Goal: Download file/media

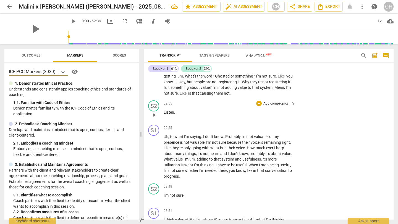
scroll to position [334, 0]
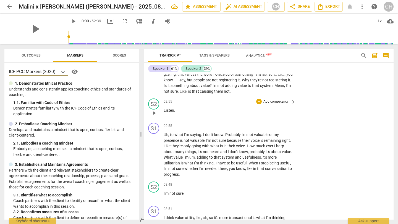
click at [153, 113] on span "play_arrow" at bounding box center [154, 113] width 7 height 7
click at [153, 113] on span "pause" at bounding box center [154, 113] width 7 height 7
type input "176"
click at [177, 113] on p "Listen ." at bounding box center [228, 111] width 129 height 6
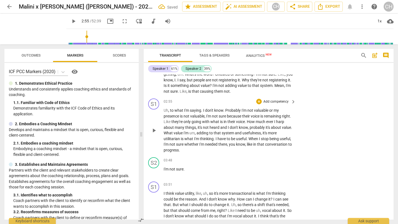
click at [166, 111] on span "Uh" at bounding box center [166, 110] width 5 height 4
click at [164, 110] on span "Uh" at bounding box center [166, 110] width 5 height 4
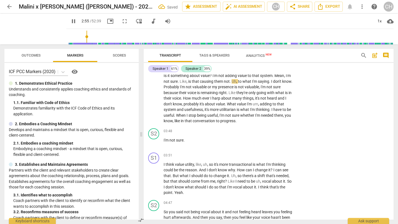
scroll to position [347, 0]
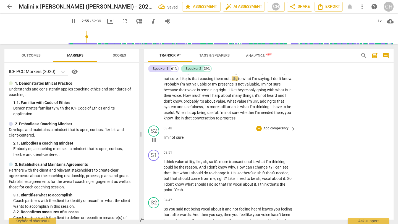
click at [164, 137] on span "I'm" at bounding box center [167, 137] width 6 height 4
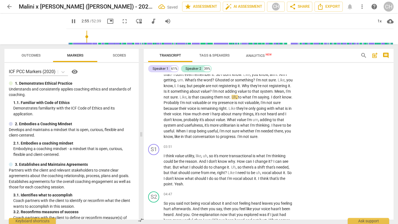
scroll to position [358, 0]
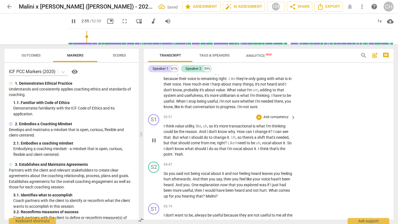
click at [162, 133] on div "play_arrow pause" at bounding box center [156, 140] width 14 height 30
click at [165, 128] on span "I" at bounding box center [165, 126] width 2 height 4
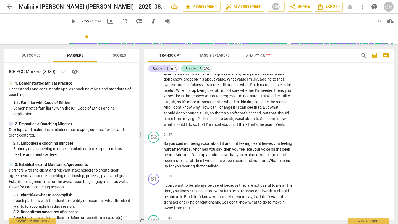
scroll to position [374, 0]
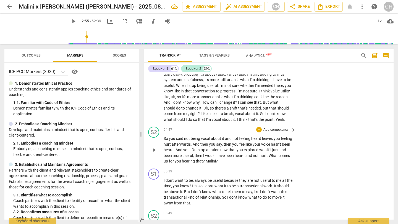
click at [256, 141] on span "heard" at bounding box center [256, 139] width 11 height 4
type input "176"
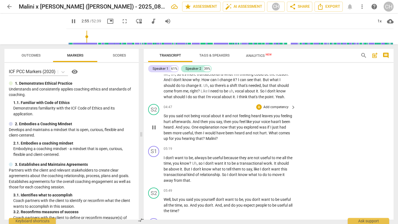
click at [206, 141] on span "?" at bounding box center [204, 139] width 3 height 4
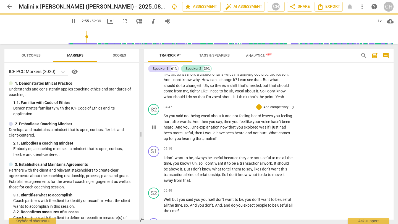
click at [215, 141] on span "malini" at bounding box center [209, 139] width 10 height 4
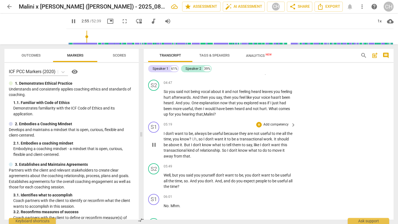
scroll to position [418, 0]
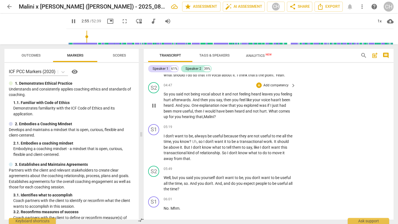
click at [264, 113] on p "So you said not being vocal about it and not feeling heard leaves you feeling h…" at bounding box center [228, 105] width 129 height 28
click at [253, 114] on span "and" at bounding box center [248, 111] width 7 height 4
click at [258, 88] on div "+" at bounding box center [259, 86] width 6 height 6
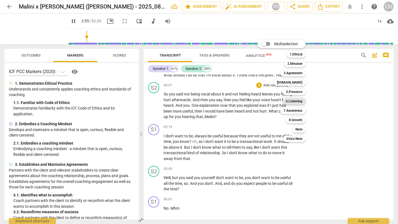
click at [295, 103] on b "6.Listening" at bounding box center [294, 101] width 17 height 7
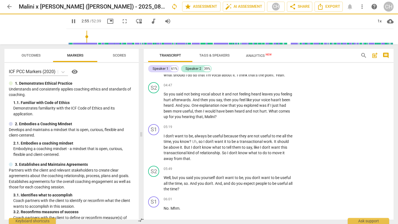
type input "292"
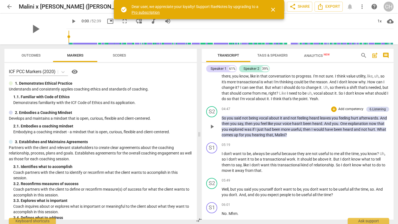
scroll to position [344, 0]
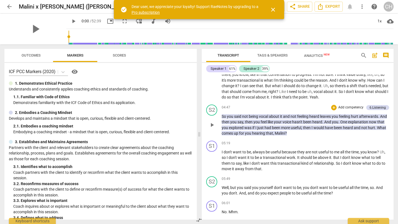
click at [340, 107] on p "Add competency" at bounding box center [351, 107] width 26 height 5
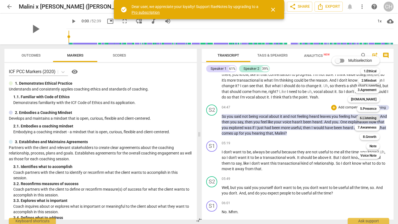
click at [370, 119] on b "6.Listening" at bounding box center [368, 118] width 17 height 7
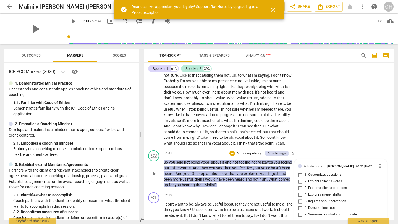
scroll to position [438, 0]
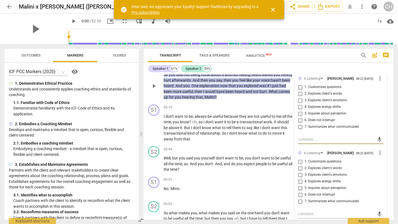
click at [309, 130] on span "7. Summarizes what communicated" at bounding box center [332, 127] width 54 height 5
click at [305, 130] on input "7. Summarizes what communicated" at bounding box center [300, 127] width 9 height 7
checkbox input "true"
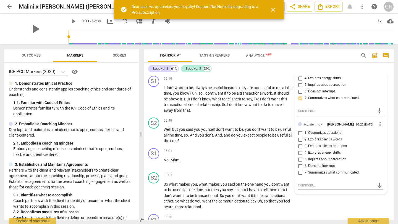
scroll to position [467, 0]
click at [317, 127] on div "6.Listening" at bounding box center [312, 124] width 16 height 5
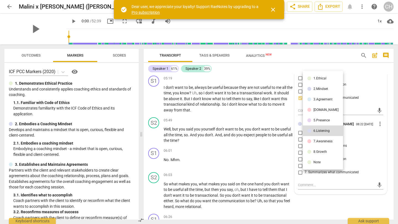
click at [317, 140] on div "7.Awareness" at bounding box center [322, 141] width 19 height 3
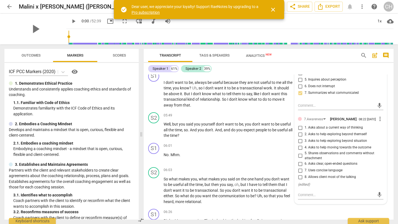
scroll to position [471, 0]
click at [300, 132] on input "1. Asks about a current way of thinking" at bounding box center [300, 128] width 9 height 7
checkbox input "true"
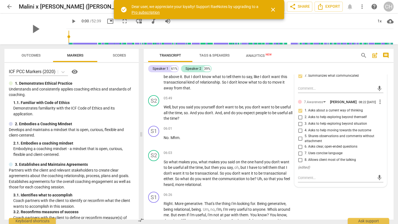
scroll to position [490, 0]
click at [300, 141] on input "5. Shares observations and comments without attachment" at bounding box center [300, 138] width 9 height 7
checkbox input "true"
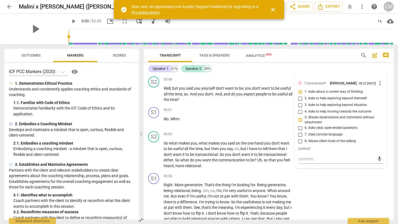
scroll to position [514, 0]
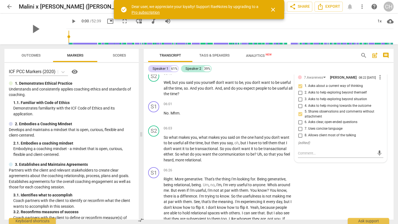
click at [299, 126] on input "6. Asks clear, open-ended questions" at bounding box center [300, 122] width 9 height 7
checkbox input "true"
click at [314, 184] on div "S1 play_arrow pause 06:26 + Add competency keyboard_arrow_right Right . More ge…" at bounding box center [269, 197] width 250 height 65
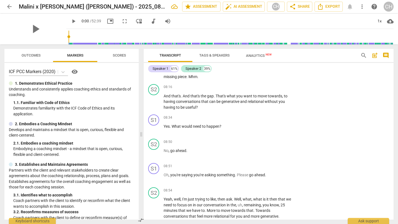
scroll to position [747, 0]
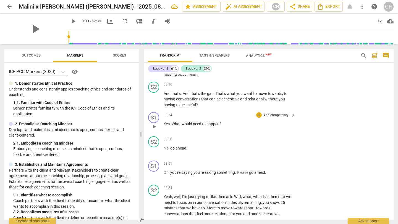
click at [191, 126] on span "would" at bounding box center [187, 124] width 11 height 4
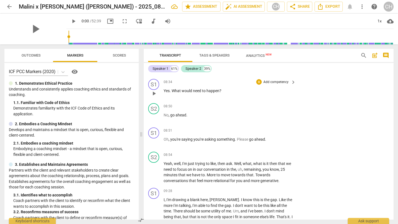
scroll to position [779, 0]
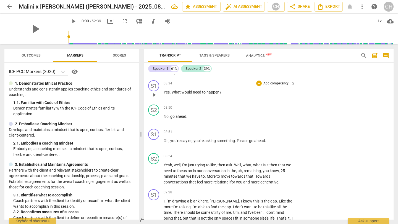
click at [154, 98] on span "play_arrow" at bounding box center [154, 95] width 7 height 7
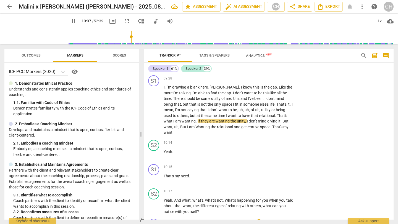
scroll to position [890, 0]
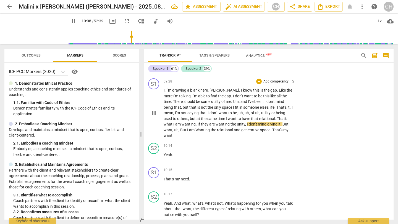
click at [237, 127] on span "unity" at bounding box center [241, 124] width 8 height 4
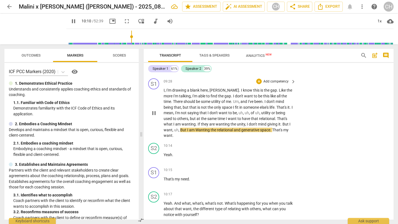
click at [154, 117] on span "pause" at bounding box center [154, 113] width 7 height 7
click at [239, 127] on span "unity" at bounding box center [241, 124] width 8 height 4
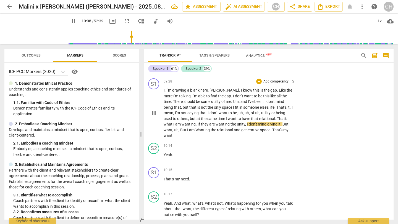
click at [158, 117] on span "pause" at bounding box center [153, 113] width 9 height 7
type input "609"
click at [245, 127] on span "," at bounding box center [246, 124] width 2 height 4
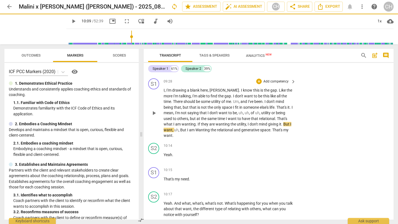
click at [156, 117] on span "play_arrow" at bounding box center [154, 113] width 7 height 7
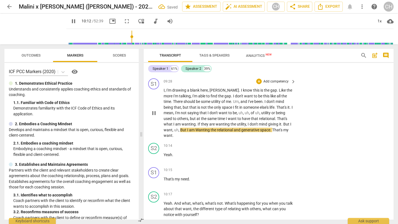
click at [199, 132] on span "Wanting" at bounding box center [202, 130] width 15 height 4
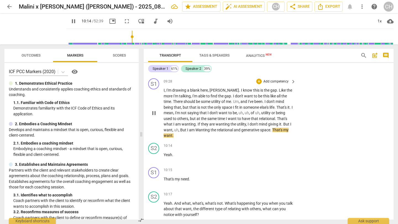
type input "615"
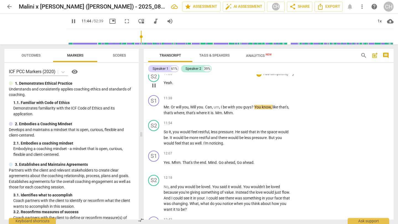
scroll to position [1089, 0]
click at [216, 115] on span "Mm" at bounding box center [218, 112] width 7 height 4
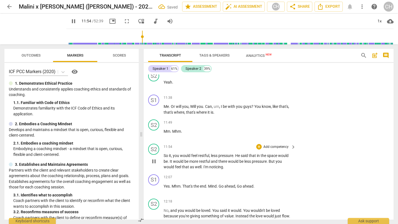
scroll to position [1109, 0]
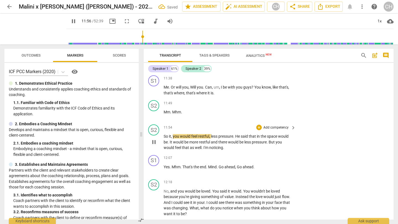
click at [163, 149] on div "play_arrow pause" at bounding box center [156, 143] width 14 height 14
click at [166, 139] on span "So" at bounding box center [166, 136] width 5 height 4
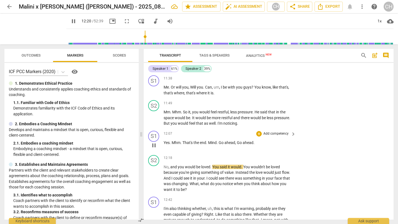
click at [208, 145] on span "Mind" at bounding box center [212, 143] width 9 height 4
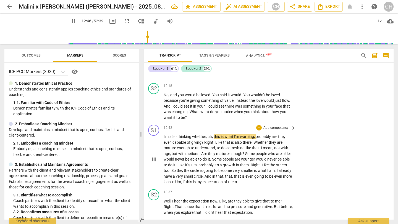
scroll to position [1183, 0]
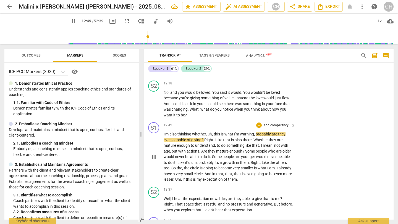
click at [245, 137] on span "warning" at bounding box center [247, 134] width 14 height 4
type input "771"
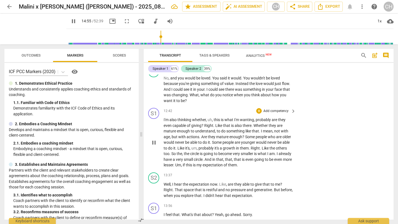
scroll to position [1353, 0]
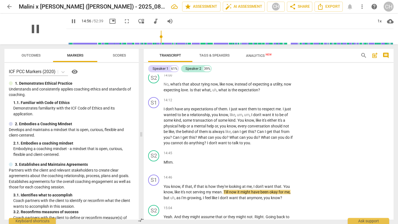
click at [31, 29] on span "pause" at bounding box center [35, 29] width 14 height 14
type input "897"
click at [329, 7] on span "Export" at bounding box center [328, 6] width 23 height 7
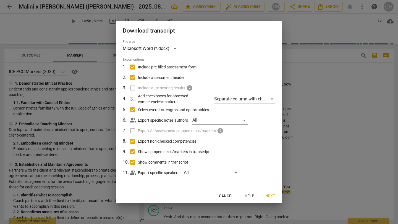
click at [228, 195] on span "Cancel" at bounding box center [226, 197] width 15 height 6
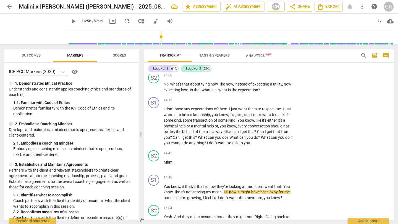
click at [390, 21] on span "cloud_download" at bounding box center [390, 21] width 7 height 7
click at [372, 20] on li "Download audio" at bounding box center [373, 21] width 41 height 13
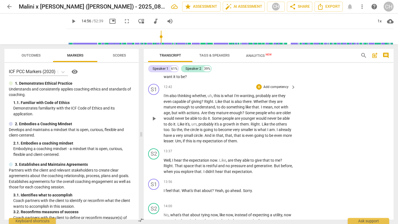
scroll to position [1221, 0]
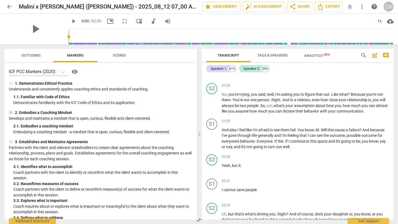
scroll to position [2777, 0]
click at [12, 4] on span "arrow_back" at bounding box center [9, 6] width 7 height 7
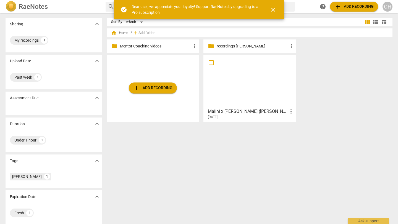
click at [258, 80] on div at bounding box center [249, 81] width 88 height 49
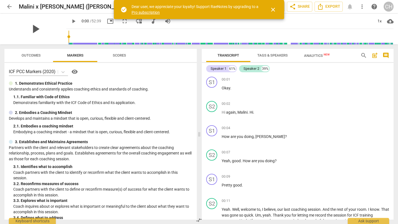
click at [32, 32] on span "play_arrow" at bounding box center [35, 29] width 14 height 14
click at [32, 32] on span "pause" at bounding box center [35, 29] width 14 height 14
click at [32, 32] on span "play_arrow" at bounding box center [35, 29] width 14 height 14
click at [32, 32] on span "pause" at bounding box center [35, 29] width 14 height 14
type input "2"
